Goal: Task Accomplishment & Management: Use online tool/utility

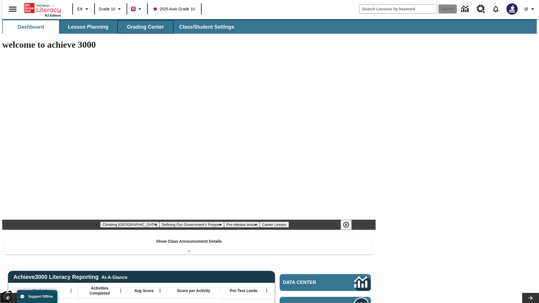
click at [143, 27] on button "Grading Center" at bounding box center [145, 26] width 56 height 13
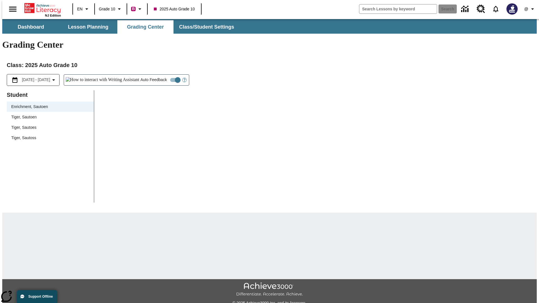
click at [48, 114] on span "Tiger, Sautoen" at bounding box center [50, 117] width 78 height 6
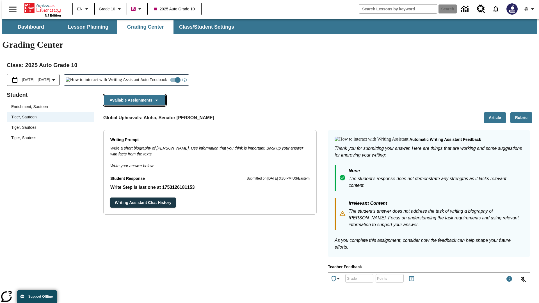
click at [133, 95] on button "Available Assignments" at bounding box center [135, 100] width 62 height 11
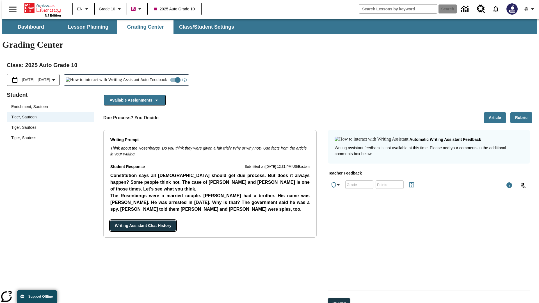
click at [110, 221] on button "Writing Assistant Chat History" at bounding box center [142, 226] width 65 height 10
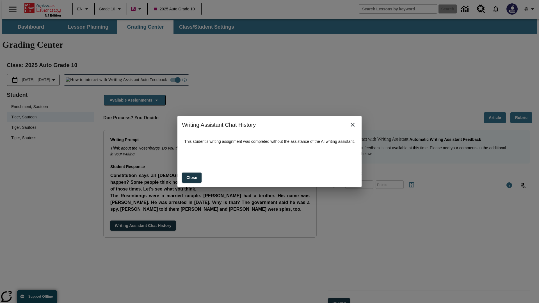
click at [354, 127] on icon "close" at bounding box center [353, 125] width 4 height 4
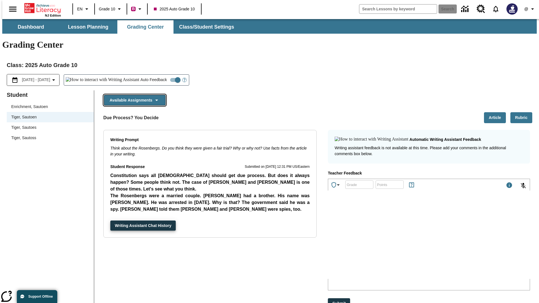
click at [133, 95] on button "Available Assignments" at bounding box center [135, 100] width 62 height 11
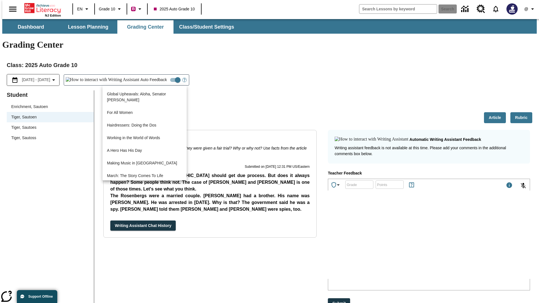
scroll to position [403, 0]
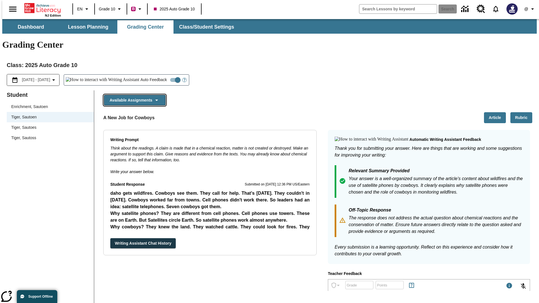
scroll to position [0, 0]
click at [110, 238] on button "Writing Assistant Chat History" at bounding box center [142, 243] width 65 height 10
